Goal: Task Accomplishment & Management: Use online tool/utility

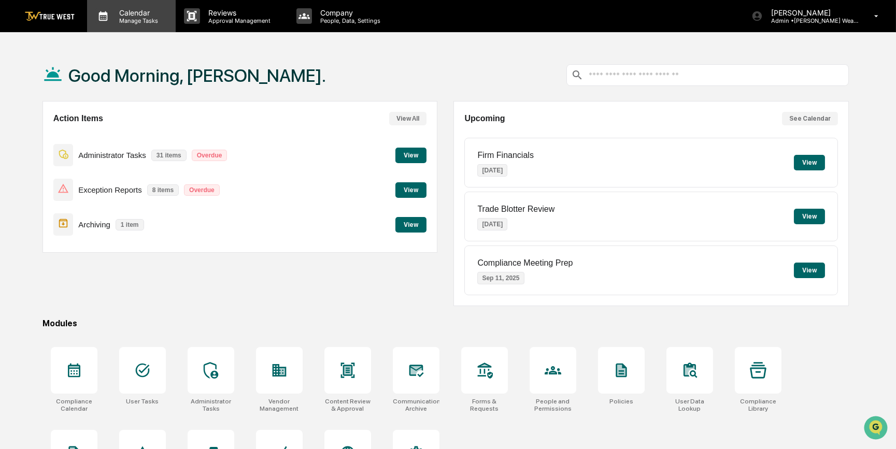
click at [146, 21] on p "Manage Tasks" at bounding box center [137, 20] width 52 height 7
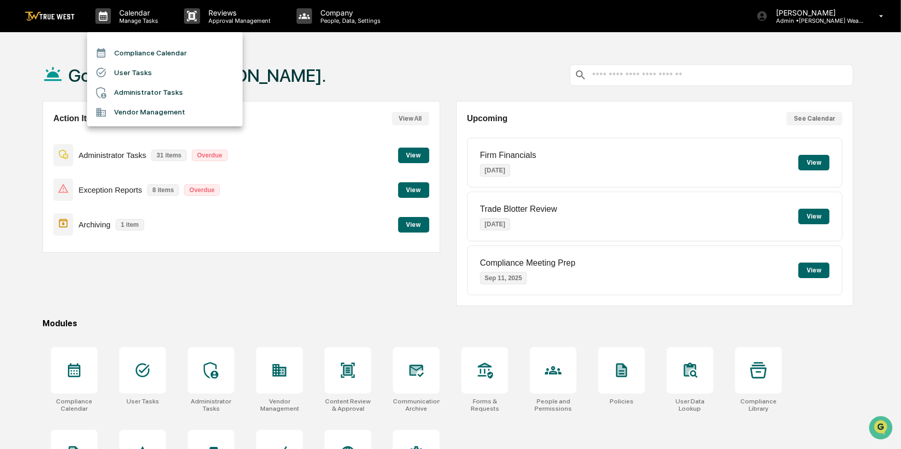
click at [160, 54] on li "Compliance Calendar" at bounding box center [164, 53] width 155 height 20
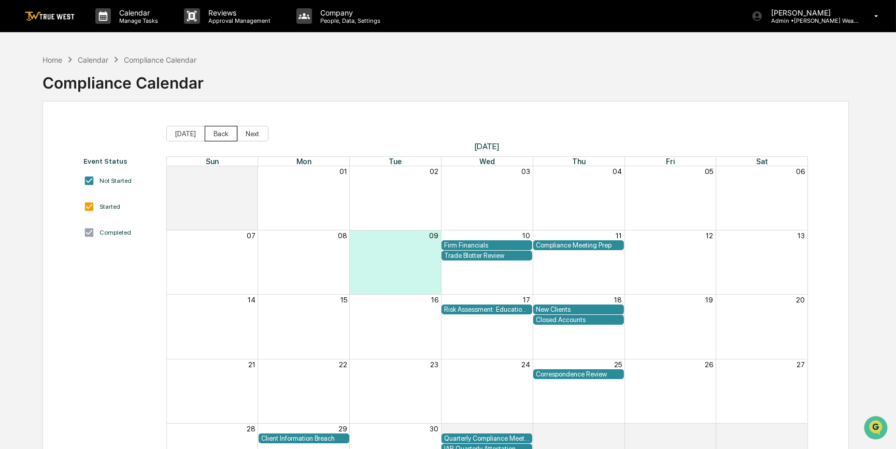
click at [215, 135] on button "Back" at bounding box center [221, 134] width 33 height 16
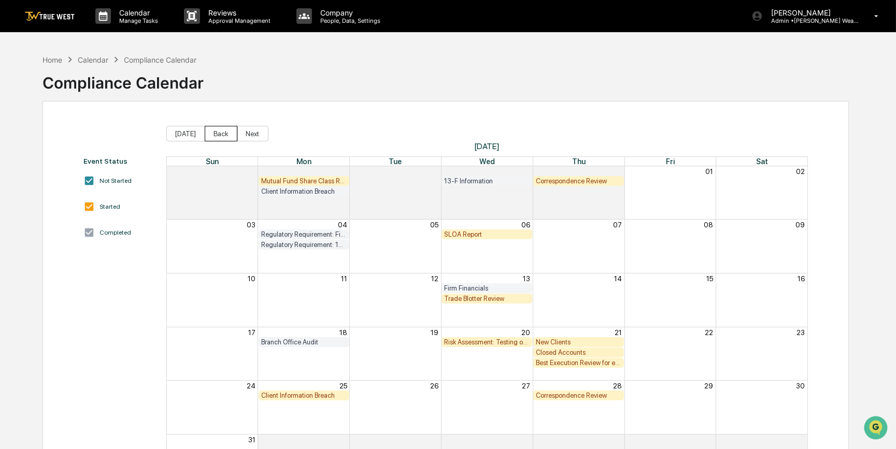
click at [215, 135] on button "Back" at bounding box center [221, 134] width 33 height 16
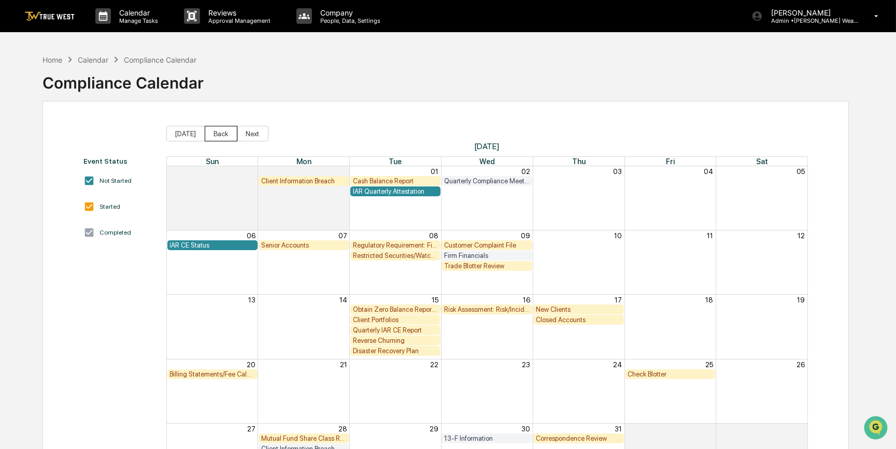
click at [215, 135] on button "Back" at bounding box center [221, 134] width 33 height 16
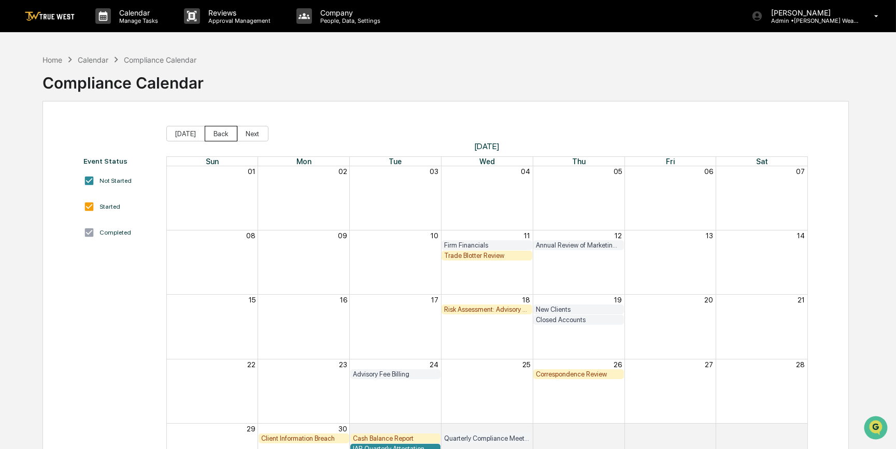
click at [215, 135] on button "Back" at bounding box center [221, 134] width 33 height 16
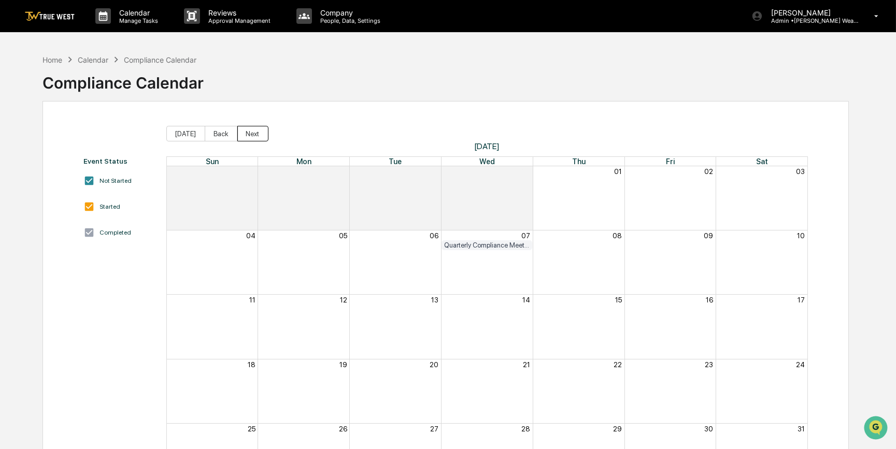
click at [243, 131] on button "Next" at bounding box center [252, 134] width 31 height 16
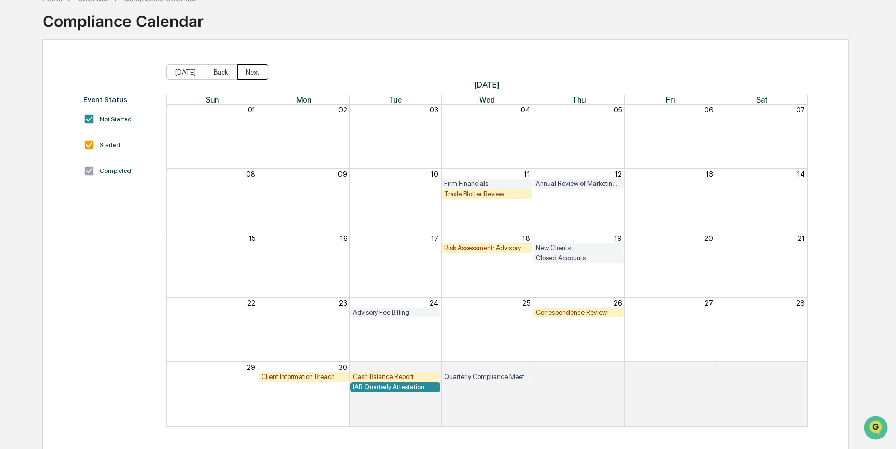
scroll to position [63, 0]
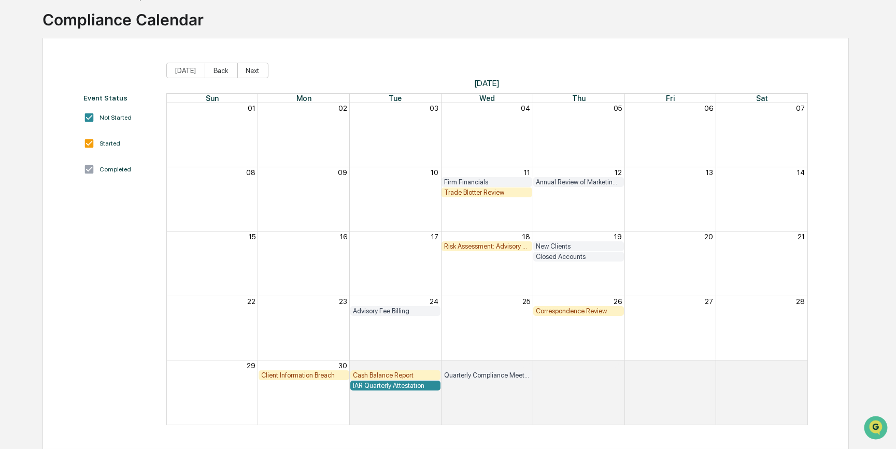
click at [561, 249] on div "New Clients" at bounding box center [579, 247] width 86 height 8
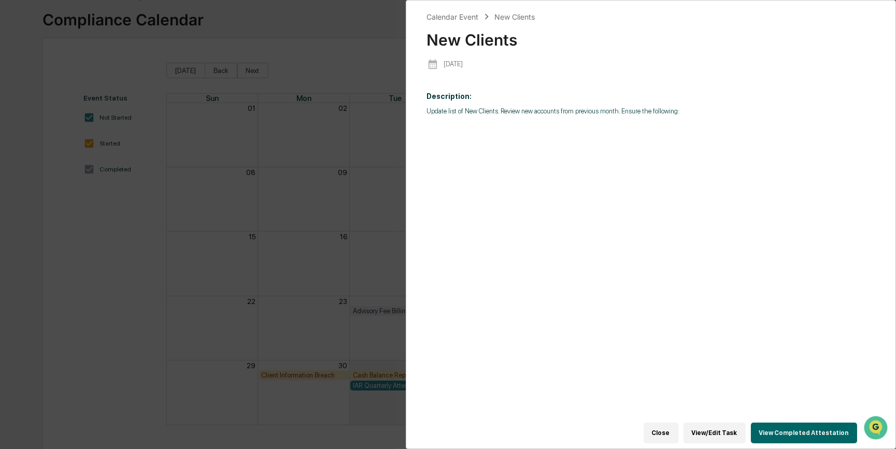
click at [791, 432] on button "View Completed Attestation" at bounding box center [804, 433] width 106 height 21
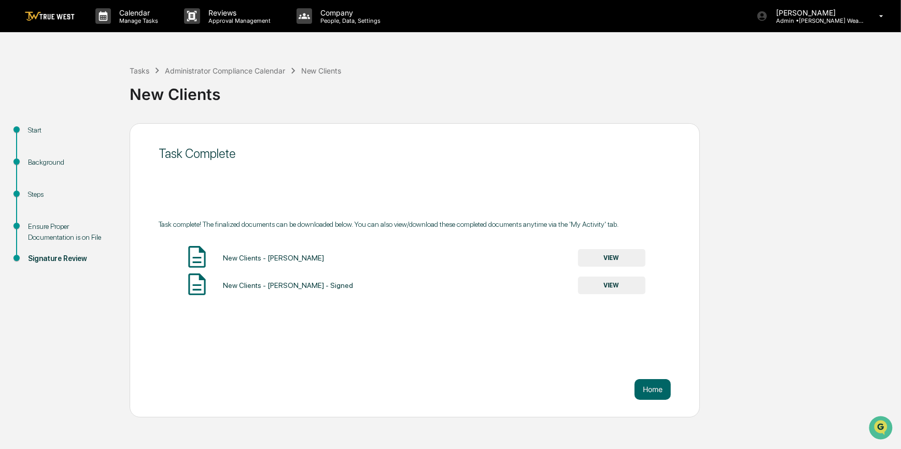
click at [627, 259] on button "VIEW" at bounding box center [611, 258] width 67 height 18
